Goal: Task Accomplishment & Management: Use online tool/utility

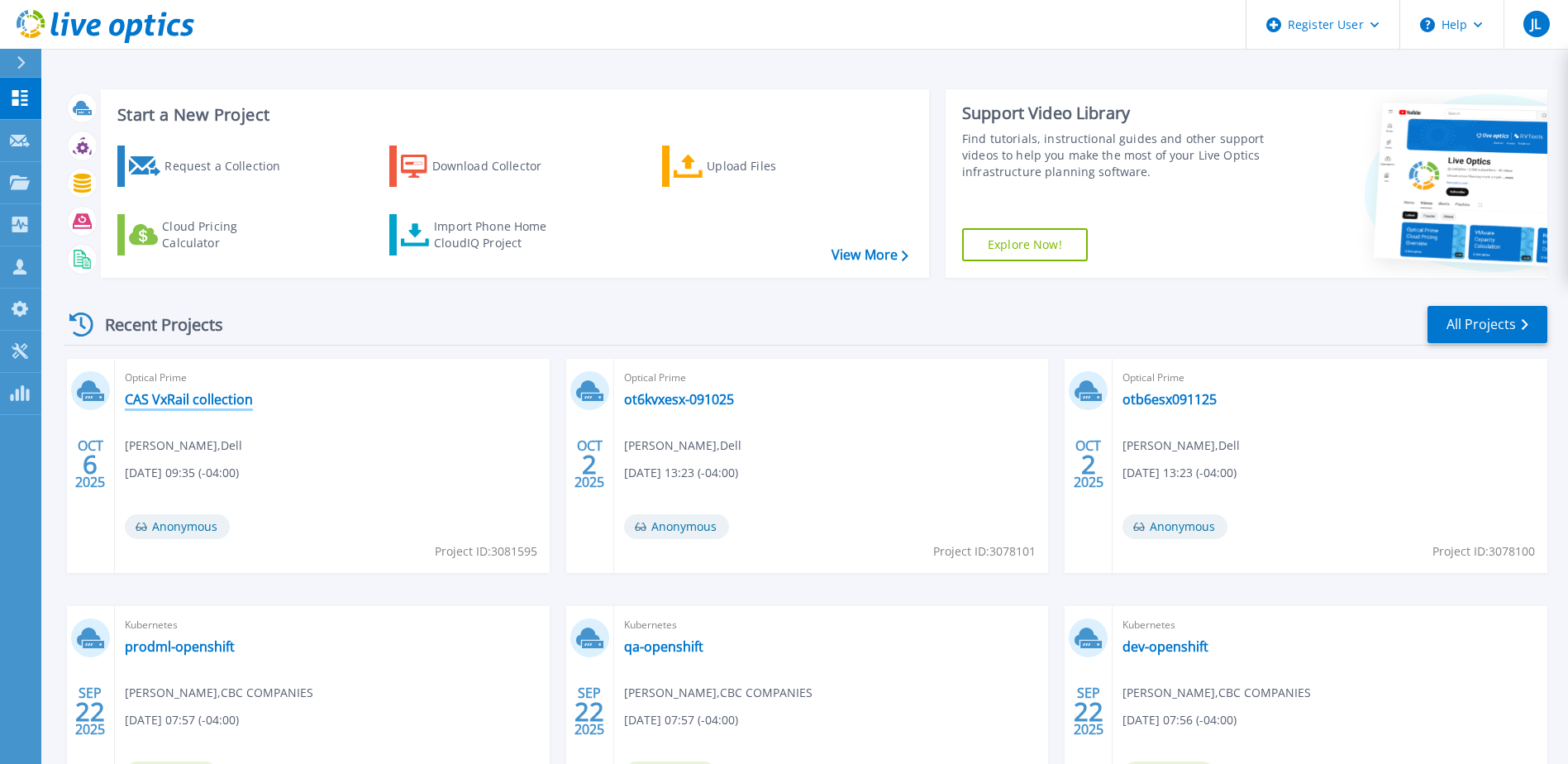
click at [222, 399] on link "CAS VxRail collection" at bounding box center [189, 399] width 128 height 17
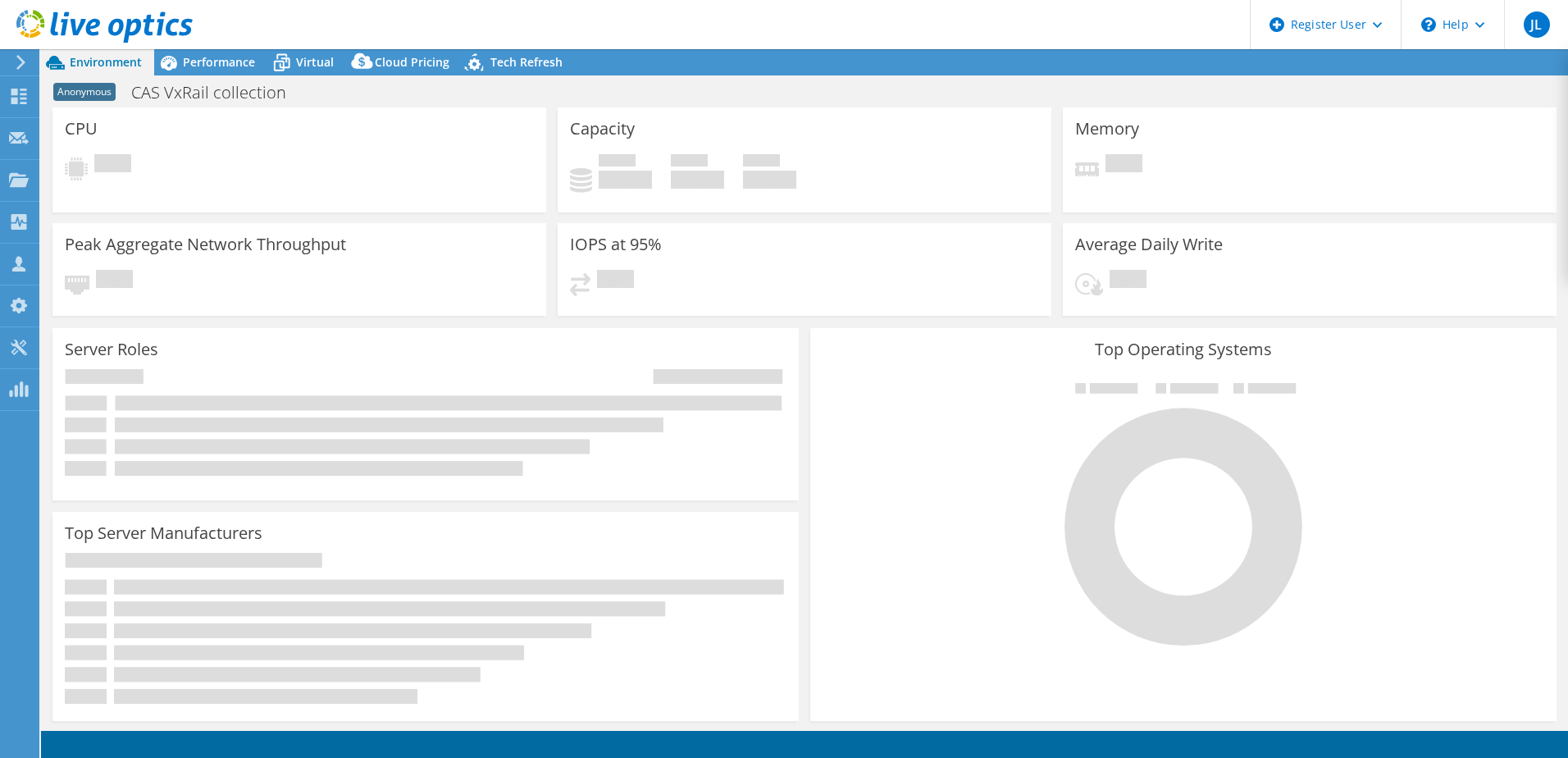
select select "USD"
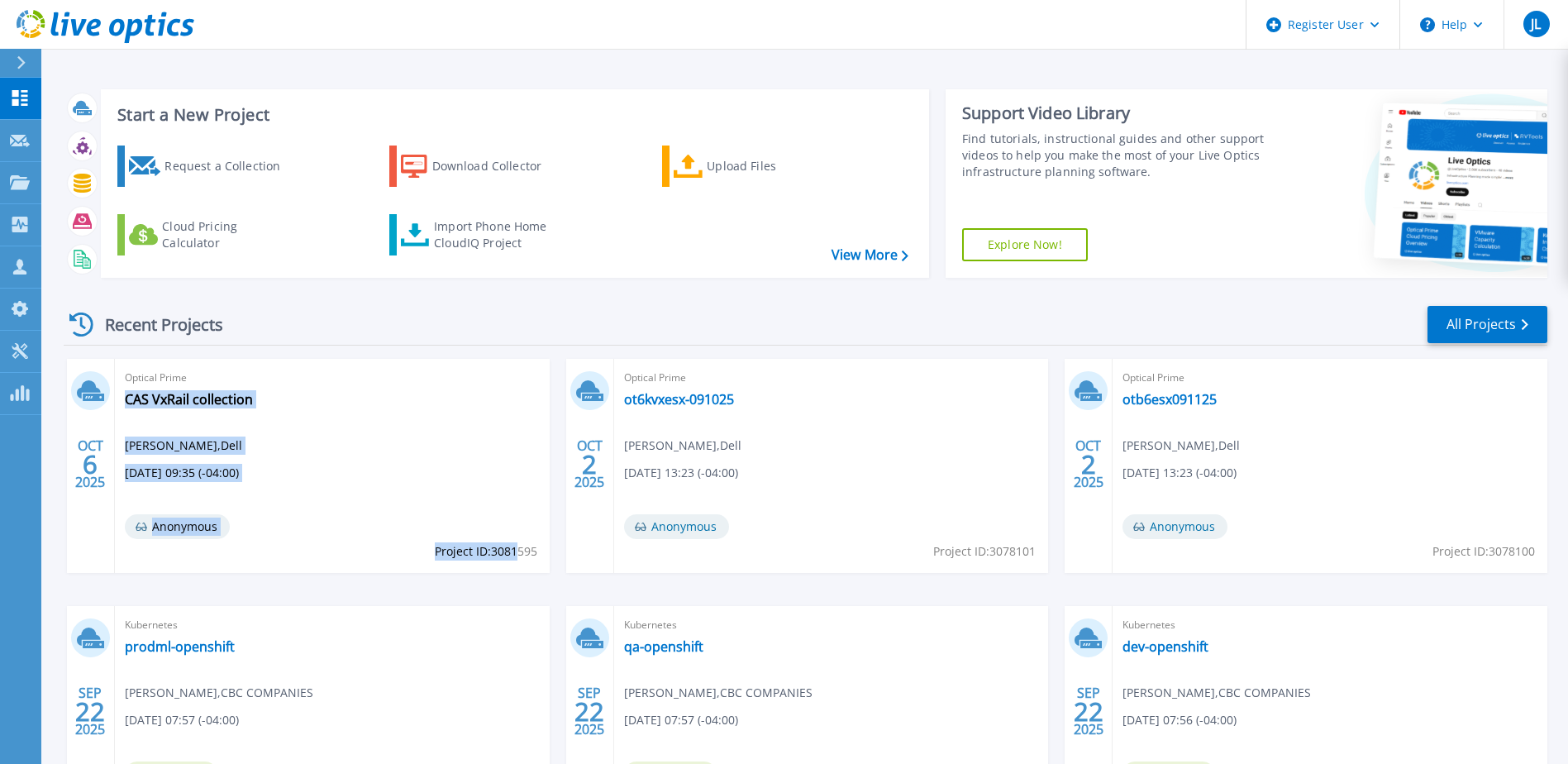
drag, startPoint x: 431, startPoint y: 553, endPoint x: 518, endPoint y: 550, distance: 87.1
click at [518, 550] on div "Optical Prime CAS VxRail collection Jake Littleton , Dell 10/06/2025, 09:35 (-0…" at bounding box center [332, 466] width 435 height 214
drag, startPoint x: 518, startPoint y: 550, endPoint x: 505, endPoint y: 549, distance: 13.0
click at [505, 549] on span "Project ID: 3081595" at bounding box center [485, 551] width 102 height 18
drag, startPoint x: 540, startPoint y: 553, endPoint x: 497, endPoint y: 553, distance: 43.0
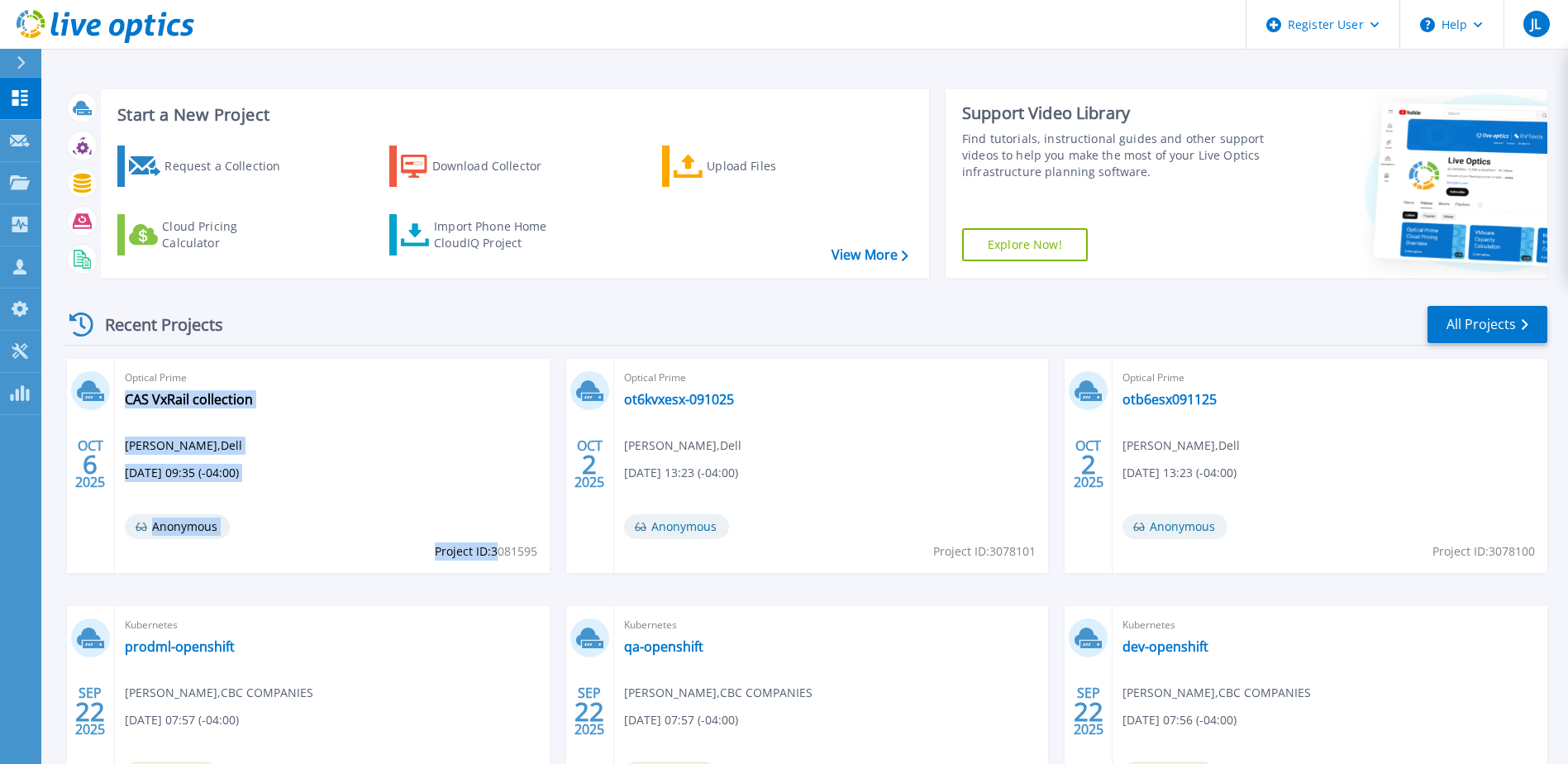
click at [497, 553] on div "Optical Prime CAS VxRail collection Jake Littleton , Dell 10/06/2025, 09:35 (-0…" at bounding box center [332, 466] width 435 height 214
drag, startPoint x: 497, startPoint y: 553, endPoint x: 457, endPoint y: 550, distance: 40.1
click at [470, 550] on span "Project ID: 3081595" at bounding box center [485, 551] width 102 height 18
drag, startPoint x: 436, startPoint y: 549, endPoint x: 536, endPoint y: 554, distance: 100.1
click at [536, 554] on span "Project ID: 3081595" at bounding box center [485, 551] width 102 height 18
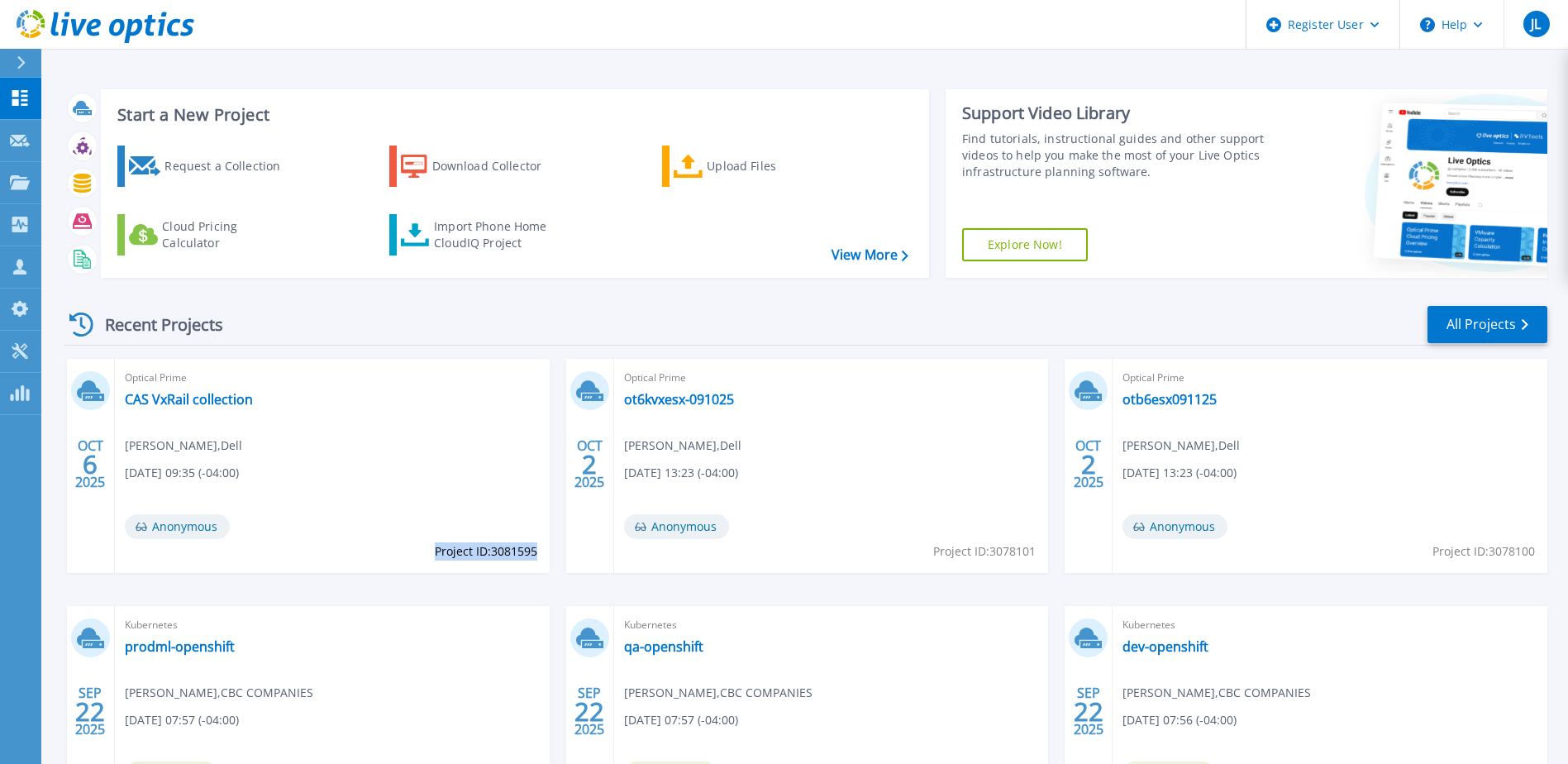
drag, startPoint x: 536, startPoint y: 554, endPoint x: 517, endPoint y: 551, distance: 19.2
copy span "Project ID: 3081595"
